Goal: Transaction & Acquisition: Purchase product/service

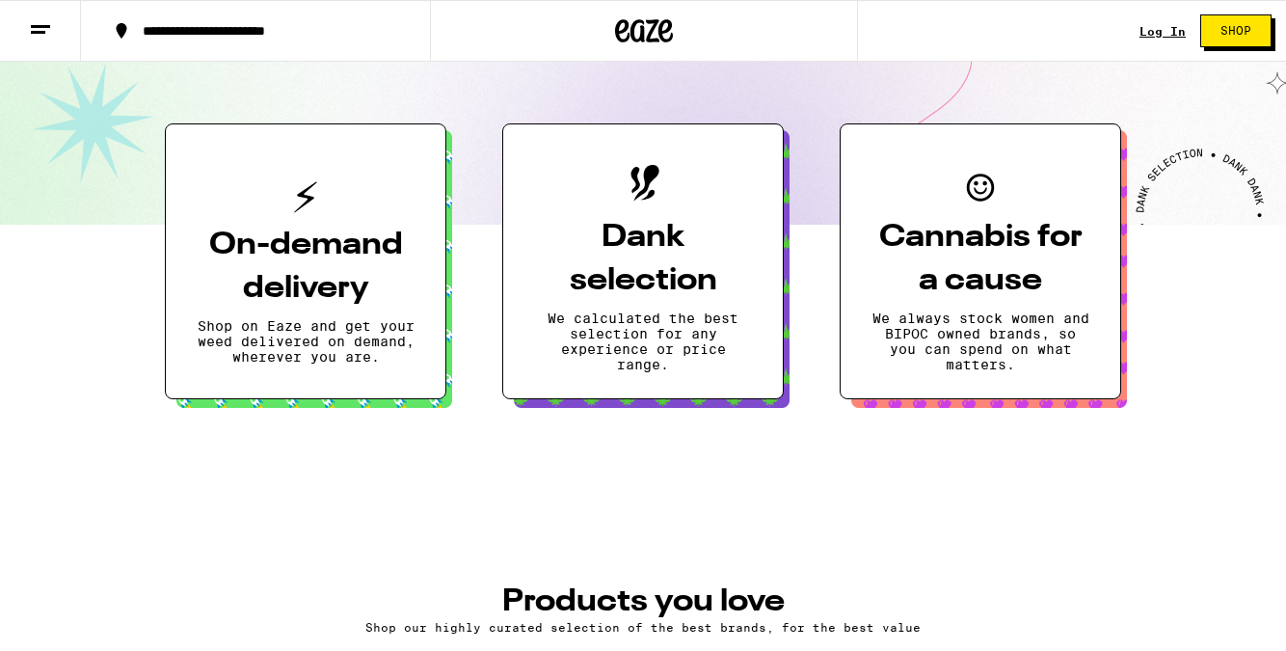
scroll to position [398, 0]
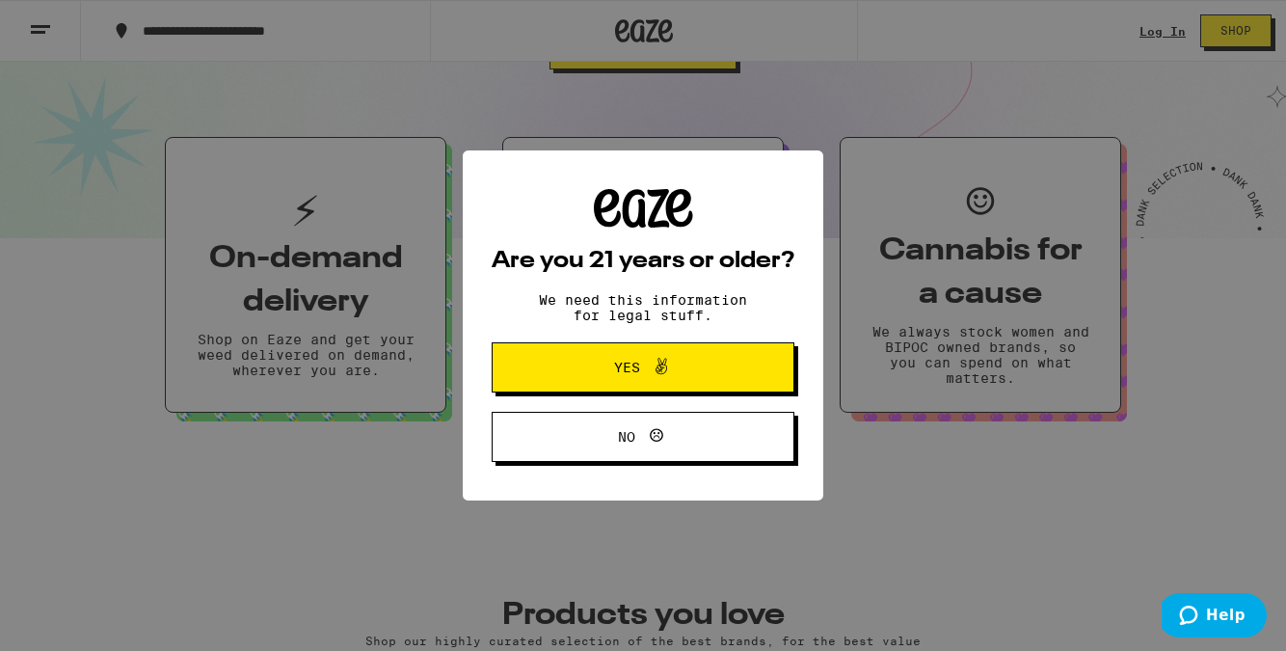
click at [635, 367] on span "Yes" at bounding box center [627, 367] width 26 height 13
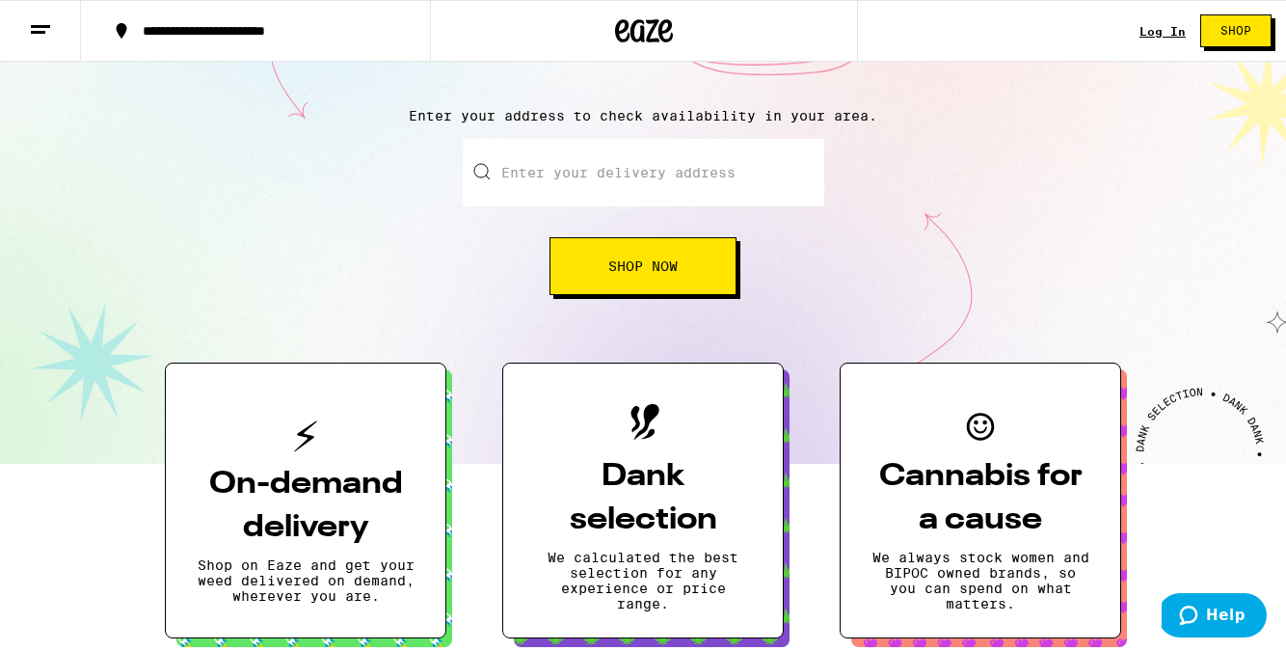
scroll to position [0, 0]
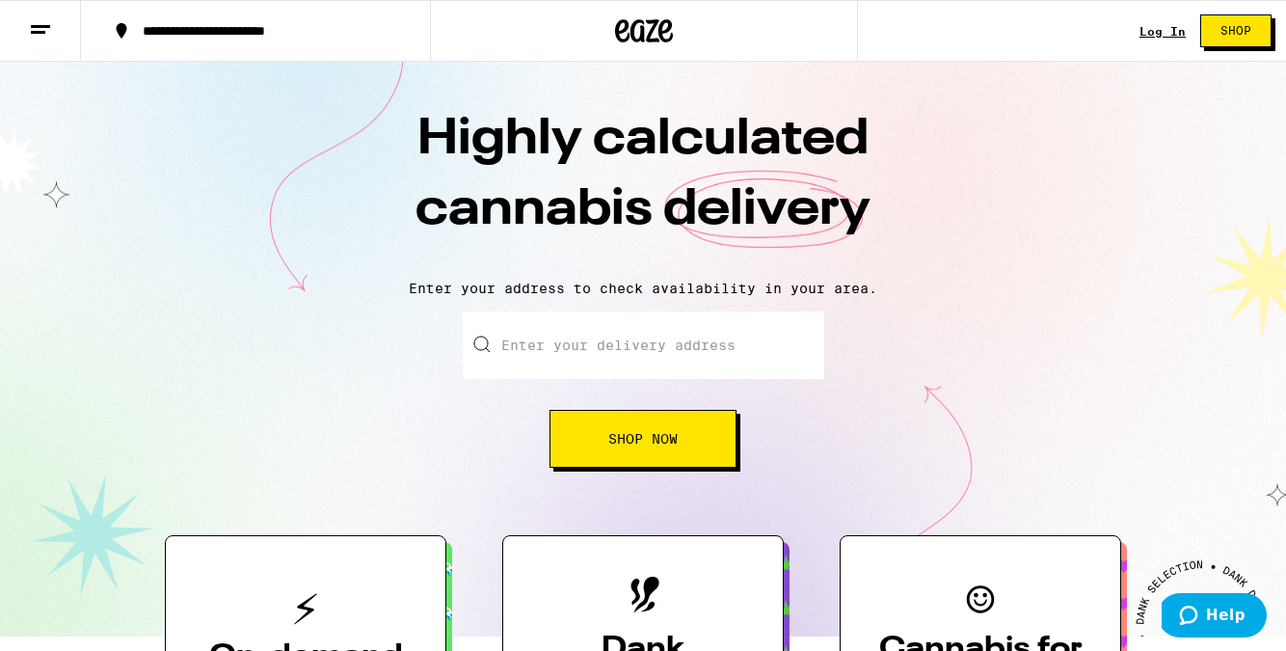
click at [46, 30] on icon at bounding box center [40, 29] width 23 height 23
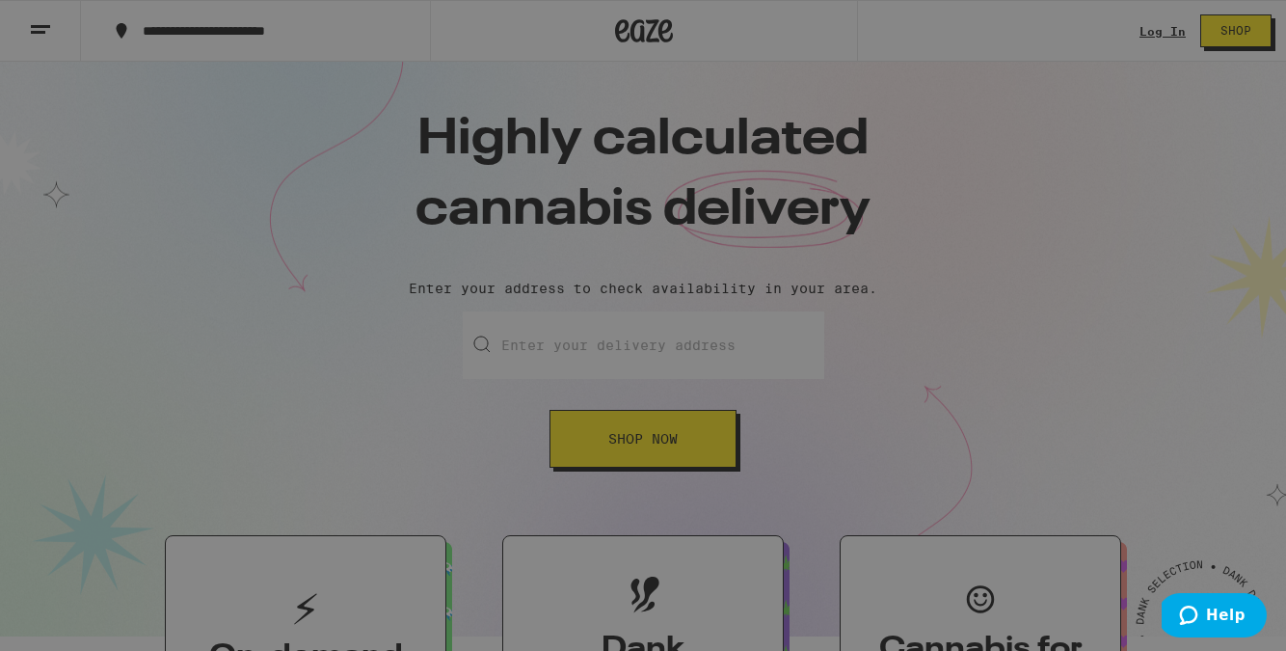
click at [164, 246] on div "Sale" at bounding box center [131, 248] width 67 height 23
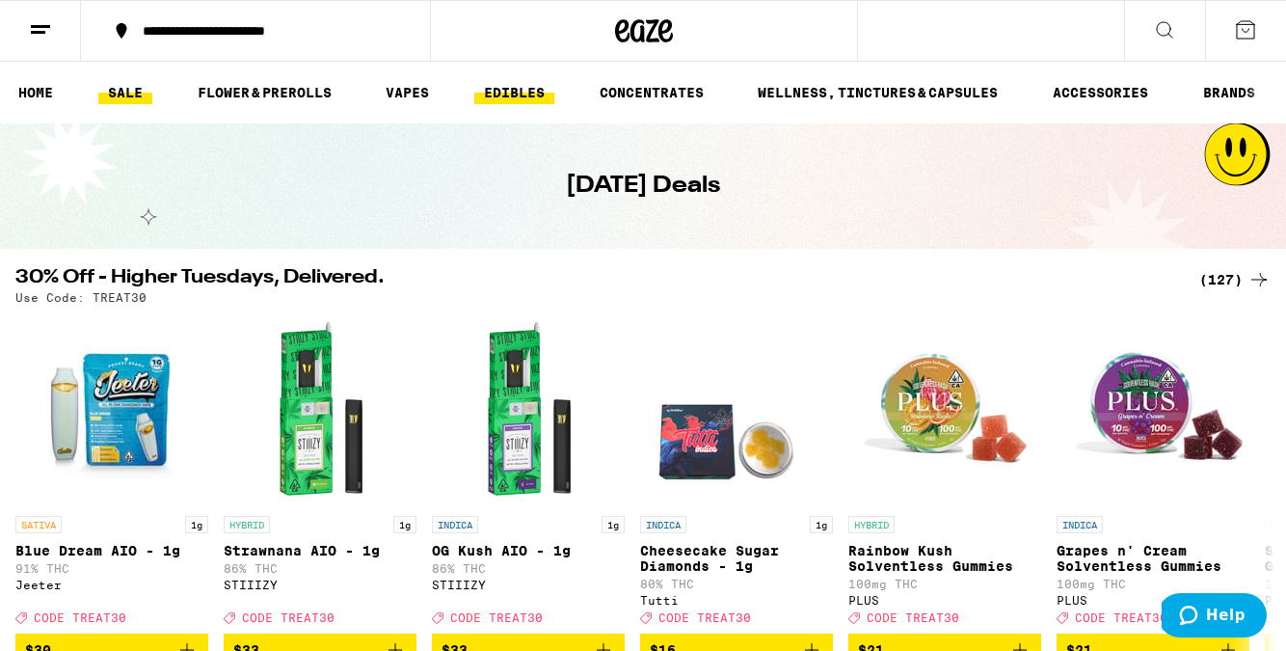
click at [505, 91] on link "EDIBLES" at bounding box center [514, 92] width 80 height 23
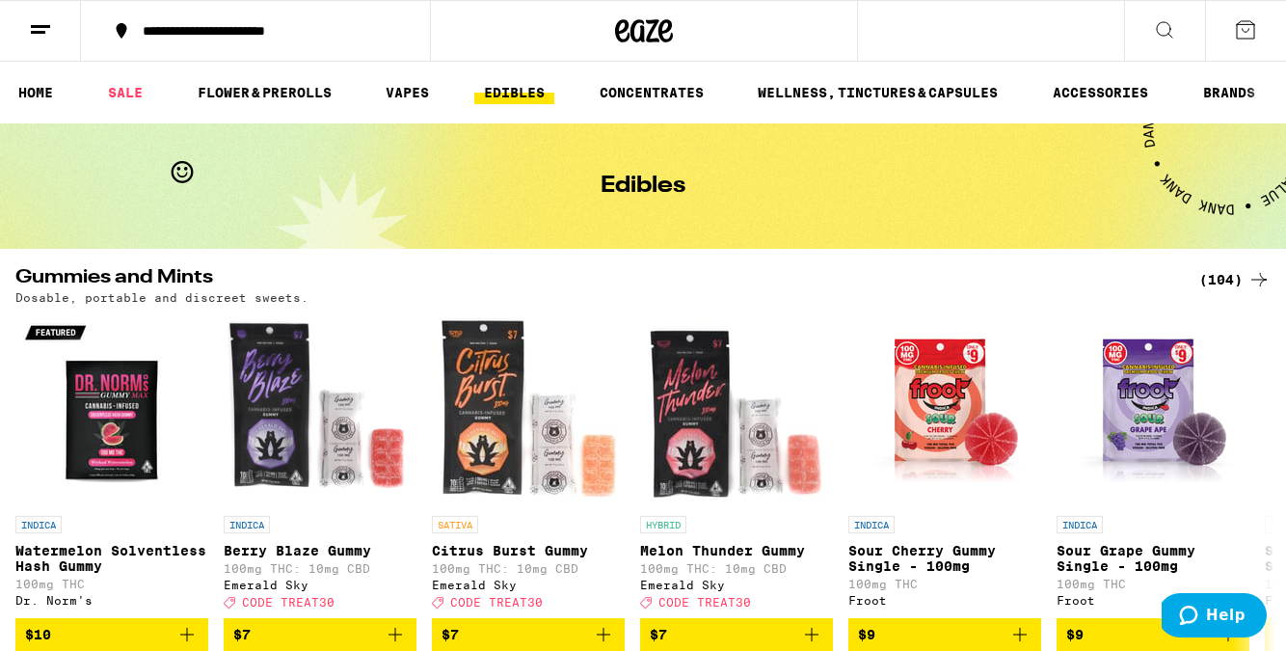
scroll to position [7, 0]
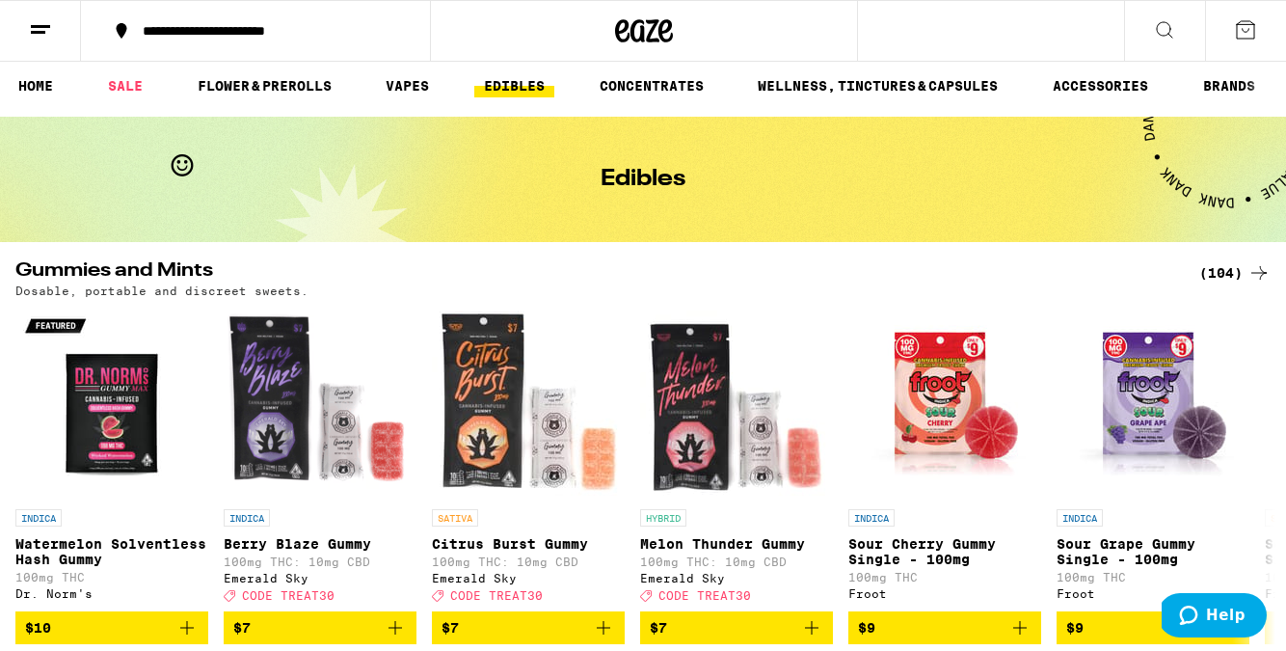
click at [46, 39] on icon at bounding box center [40, 29] width 23 height 23
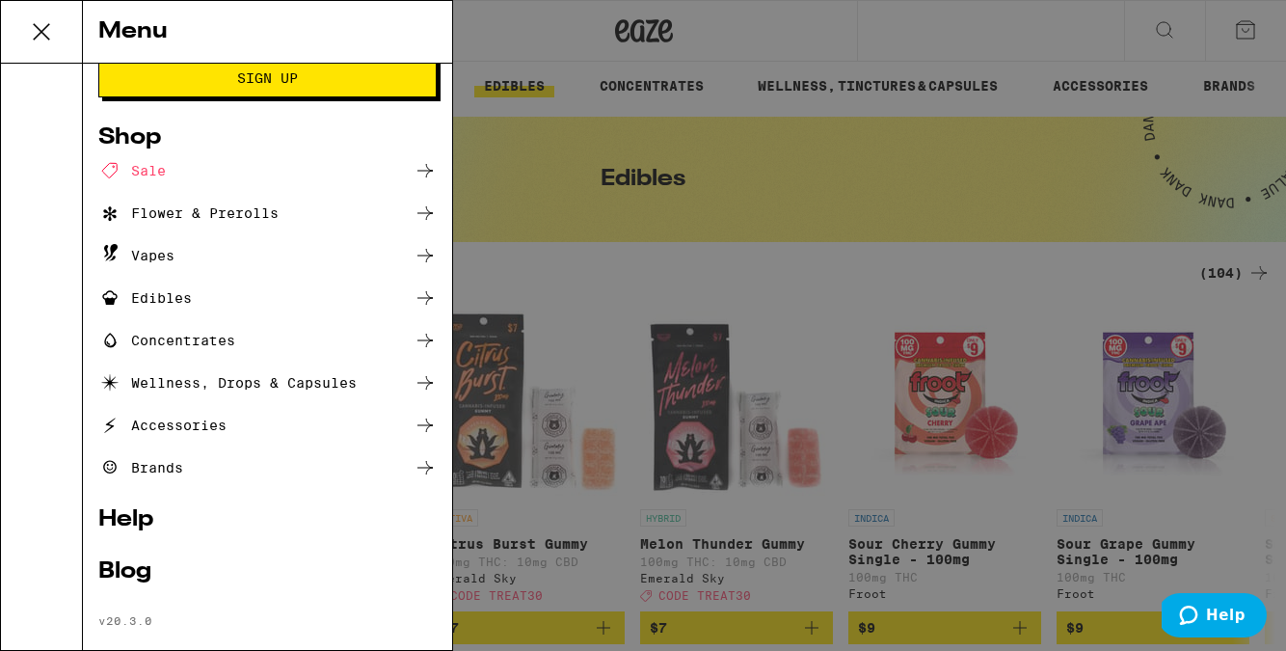
scroll to position [106, 0]
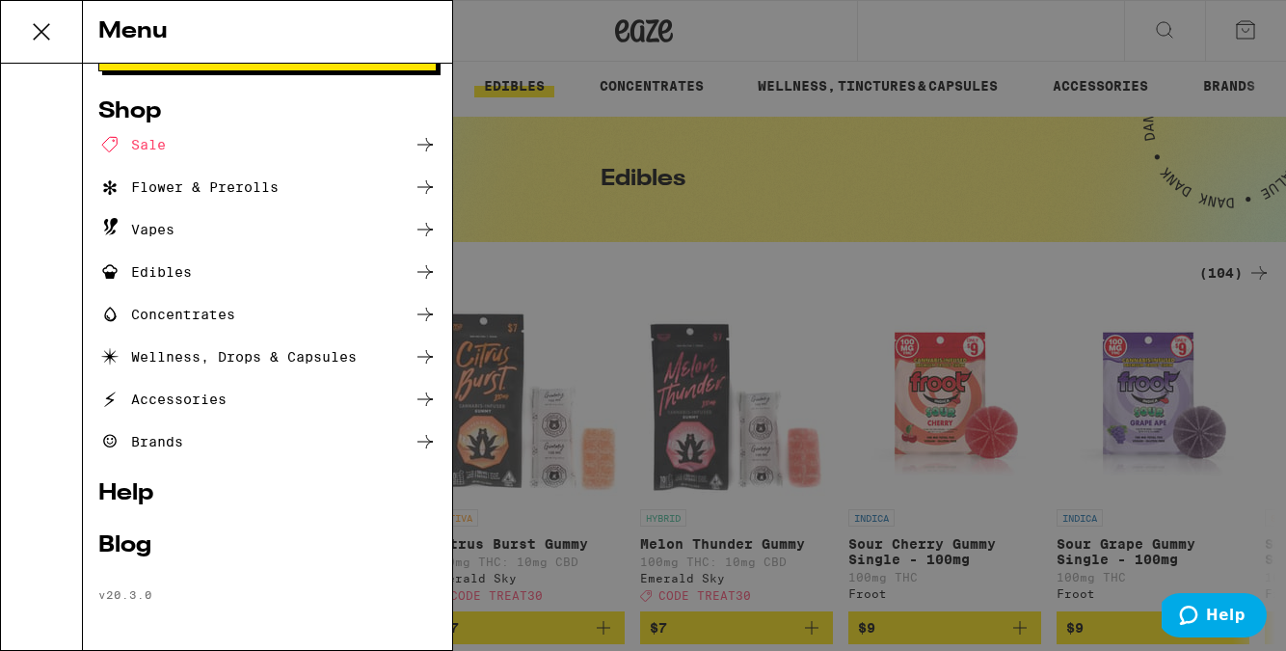
click at [404, 310] on div "Concentrates" at bounding box center [267, 314] width 338 height 23
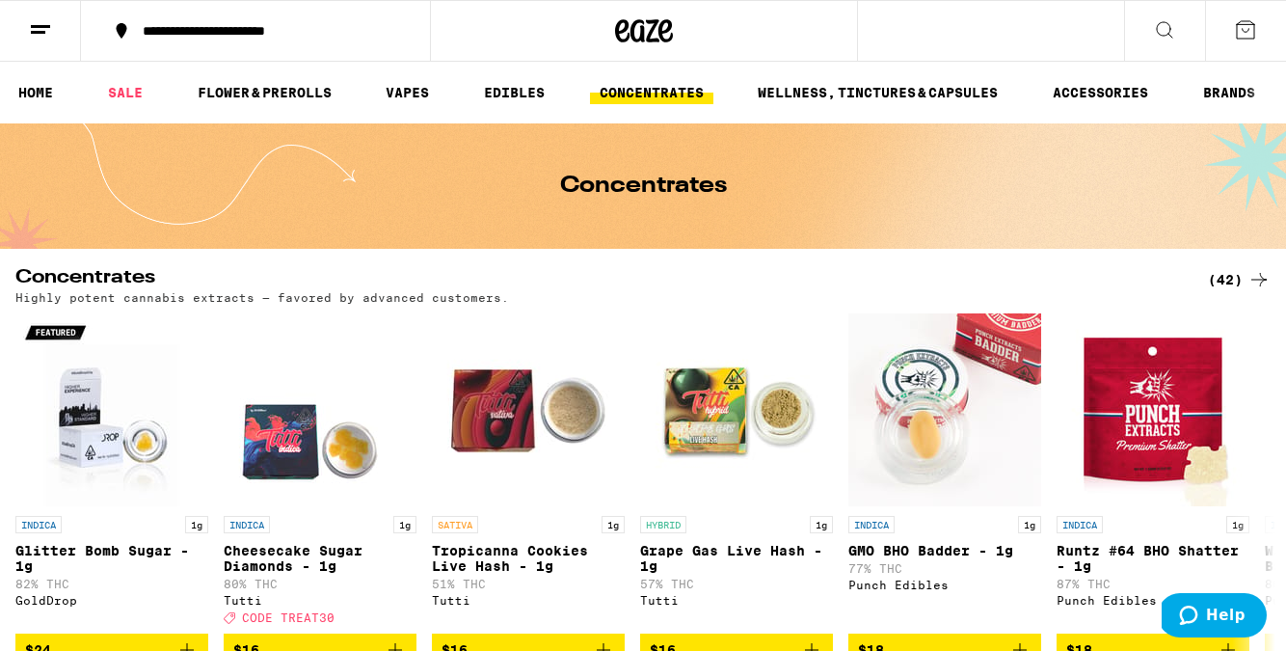
click at [41, 32] on line at bounding box center [38, 32] width 14 height 0
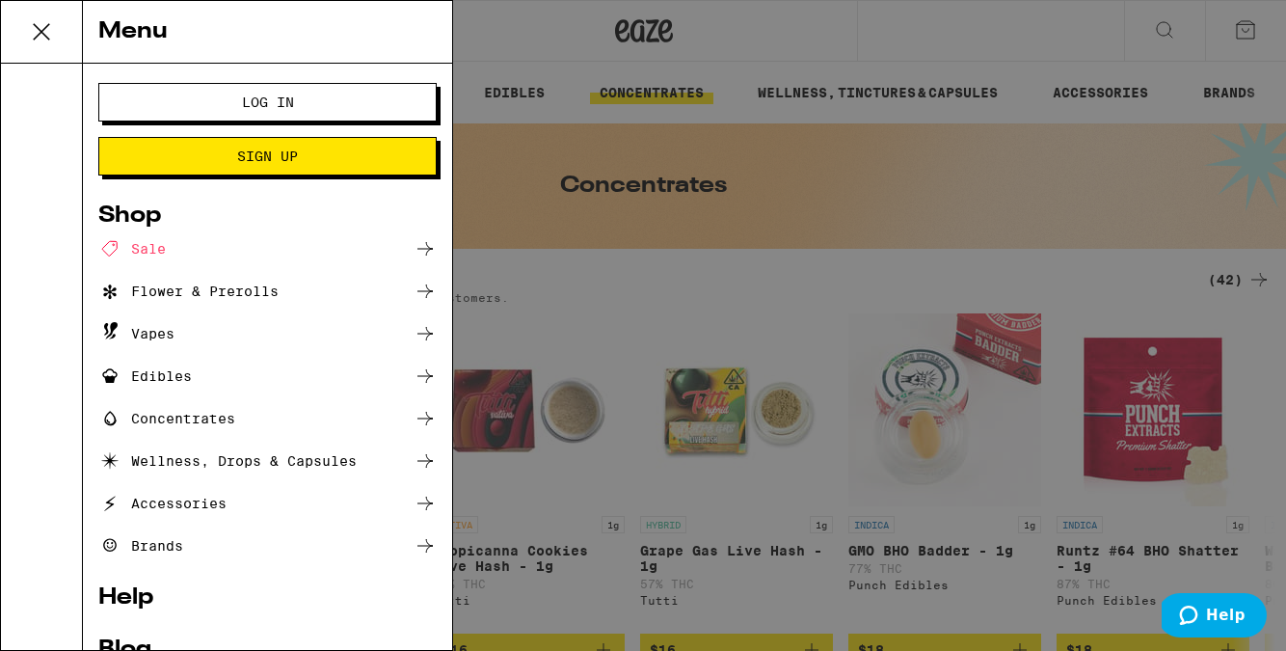
click at [138, 219] on div "Shop" at bounding box center [267, 215] width 338 height 23
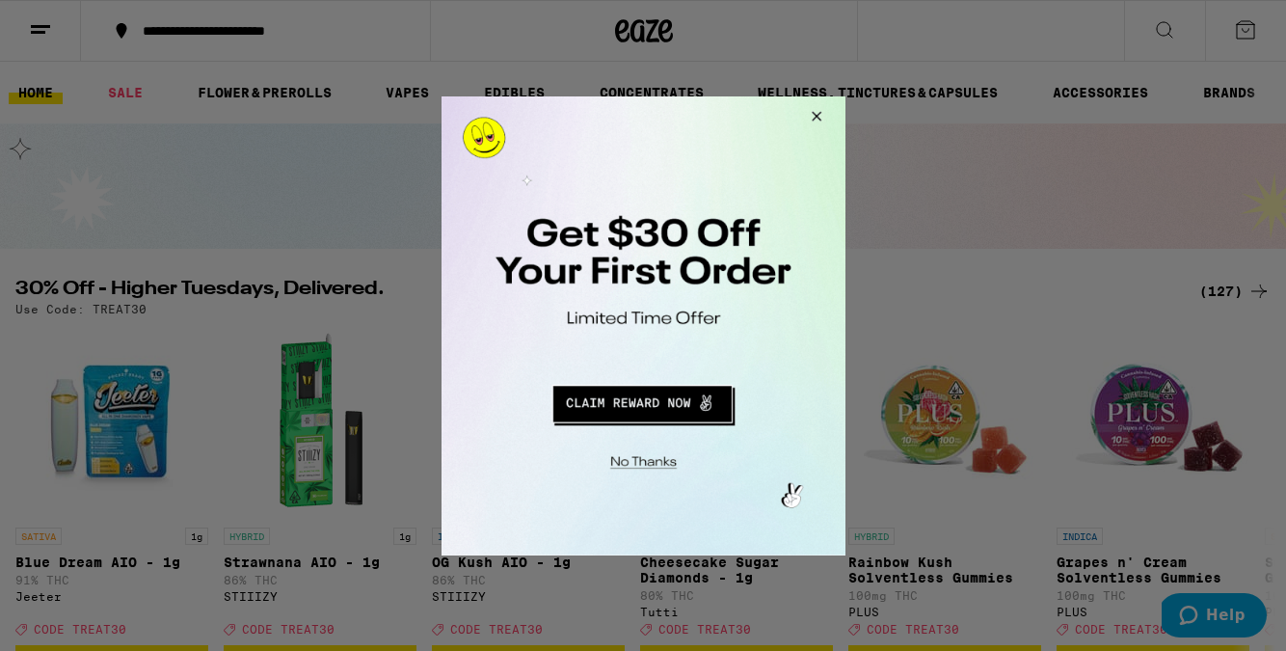
click at [816, 118] on button "Close Modal" at bounding box center [813, 118] width 52 height 46
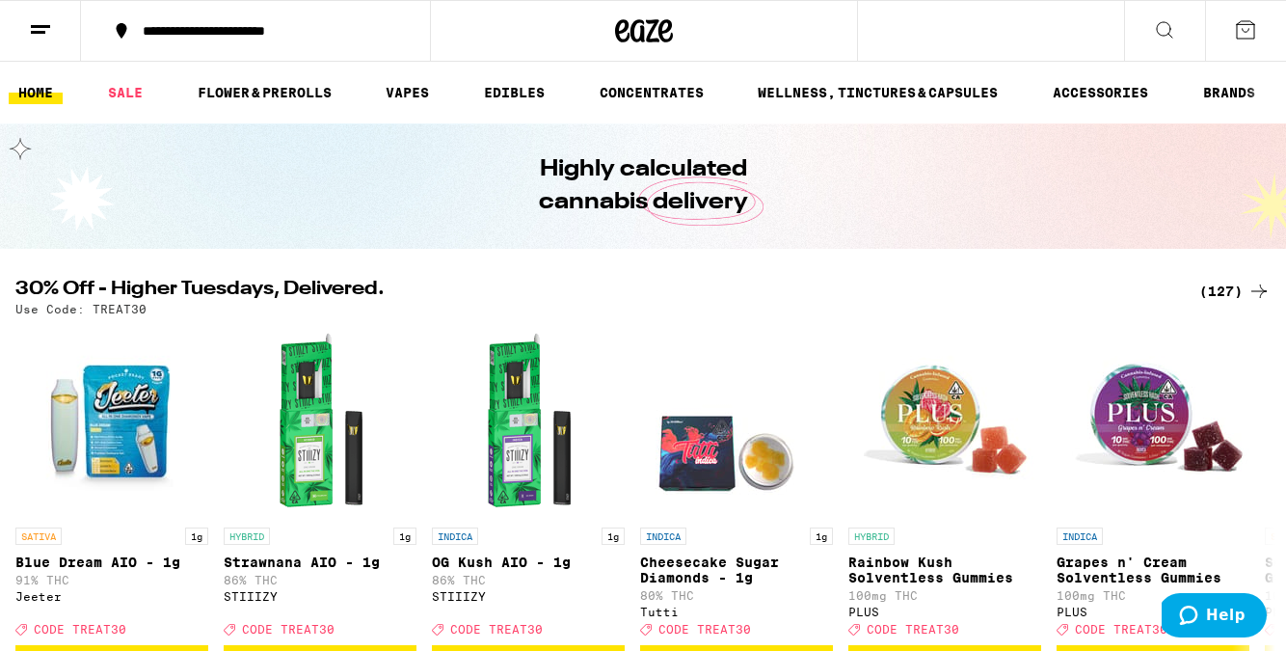
click at [1166, 15] on button at bounding box center [1164, 31] width 81 height 61
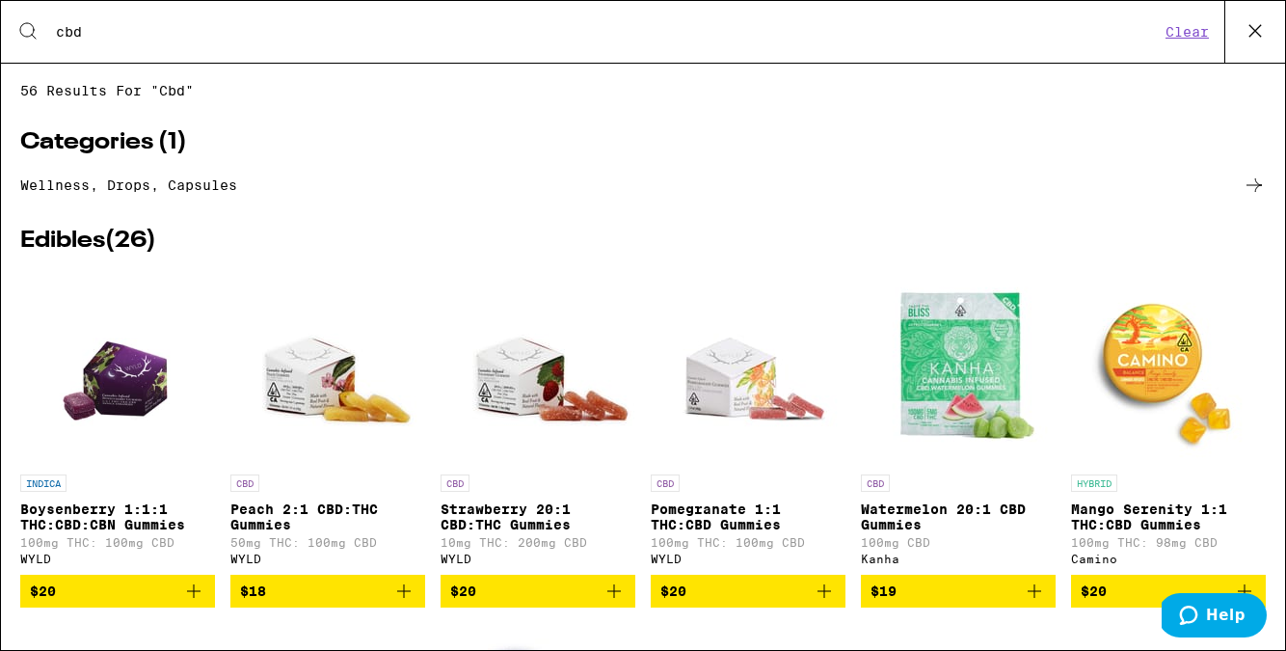
type input "cbd"
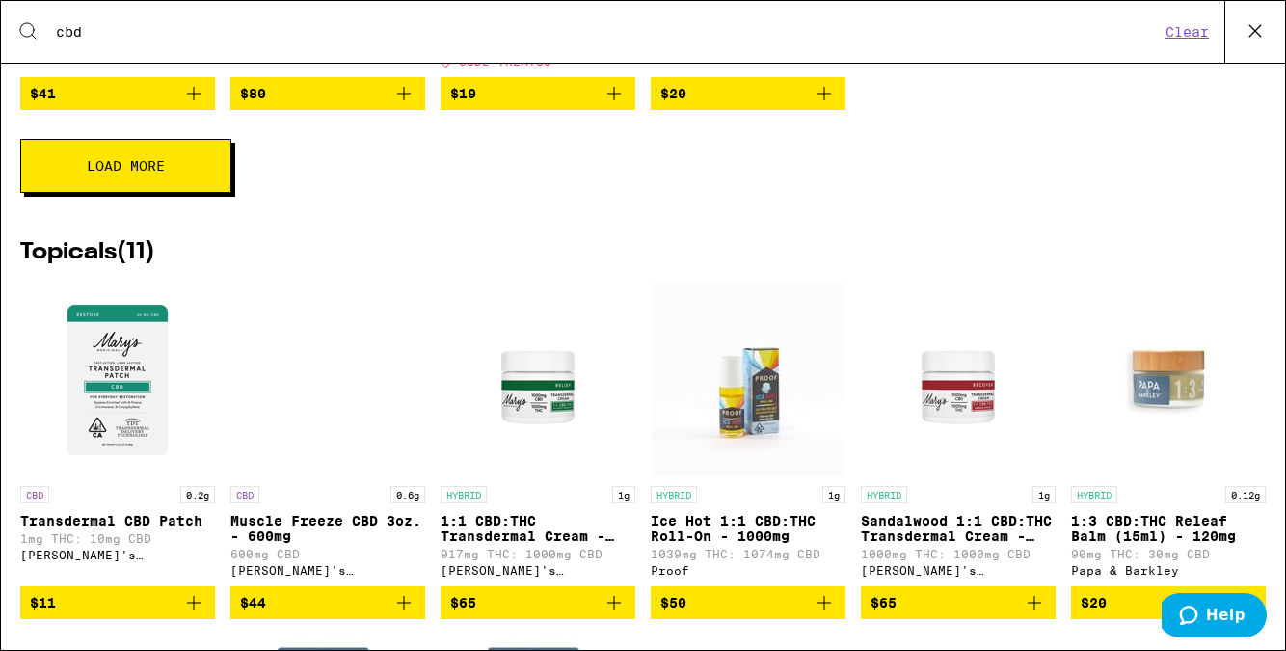
scroll to position [870, 0]
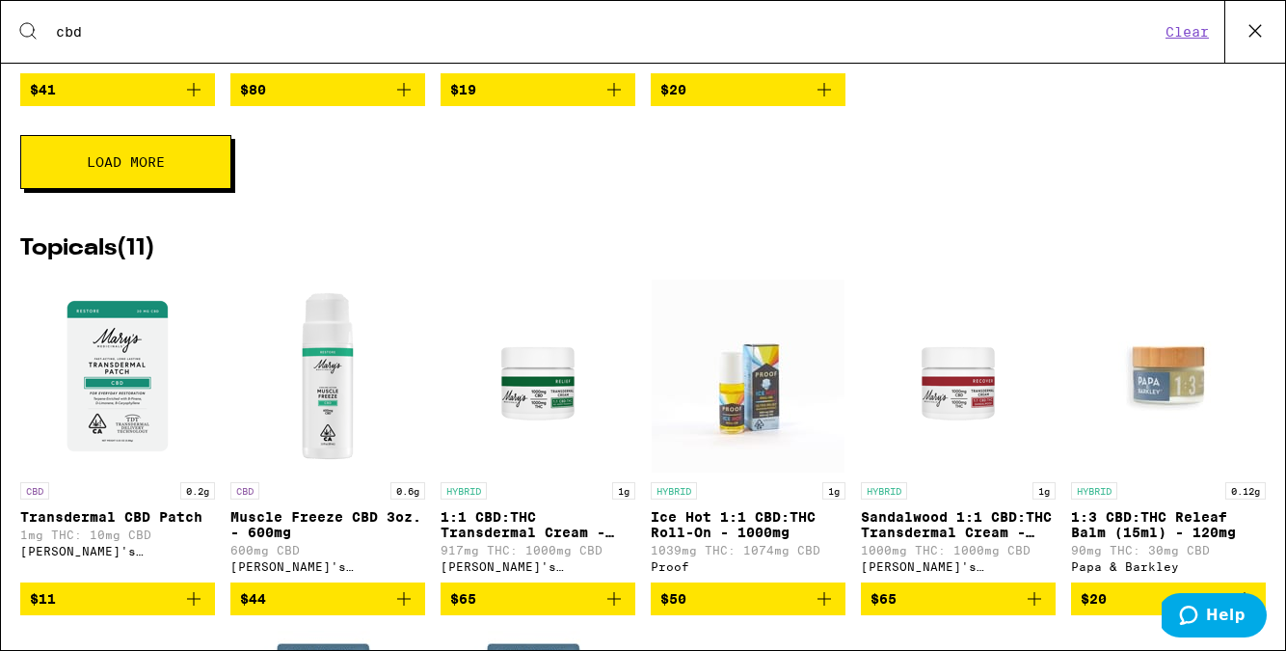
click at [83, 187] on button "Load More" at bounding box center [125, 162] width 211 height 54
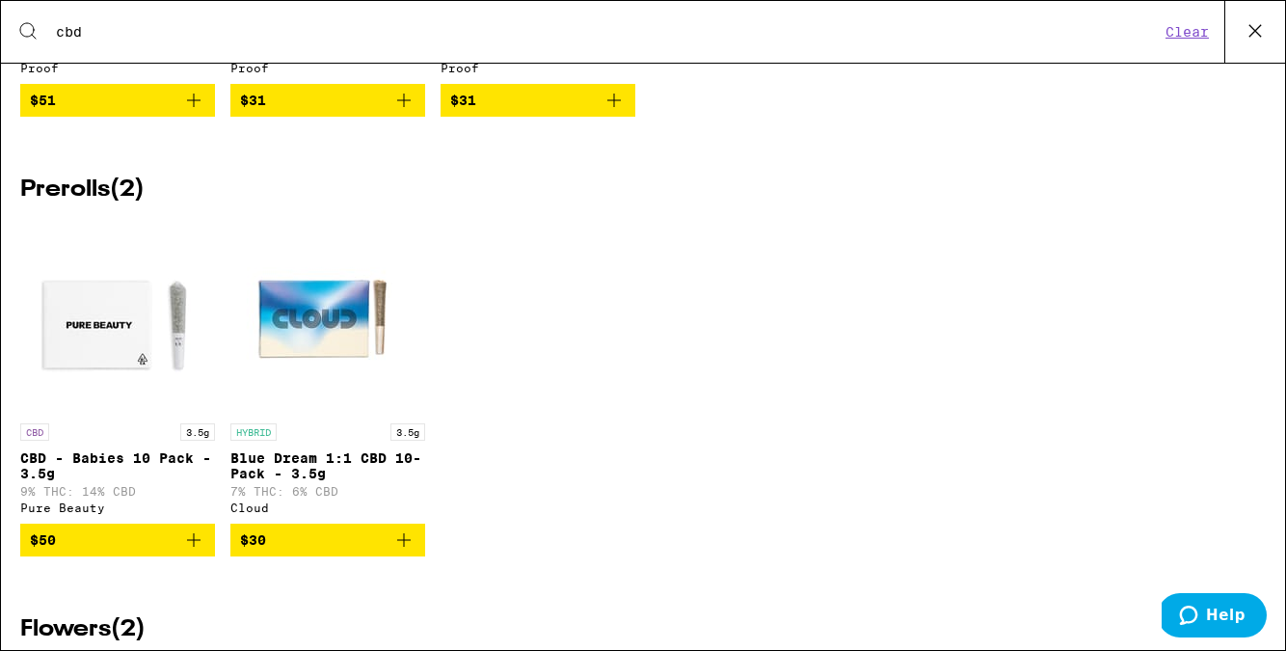
scroll to position [3528, 0]
